Goal: Transaction & Acquisition: Purchase product/service

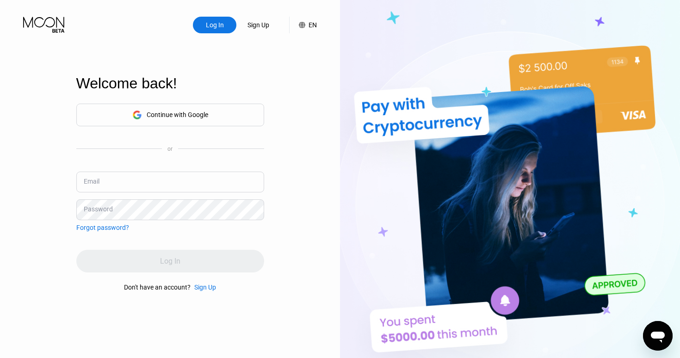
type input "[EMAIL_ADDRESS][DOMAIN_NAME]"
click at [159, 258] on div "Log In" at bounding box center [170, 261] width 188 height 23
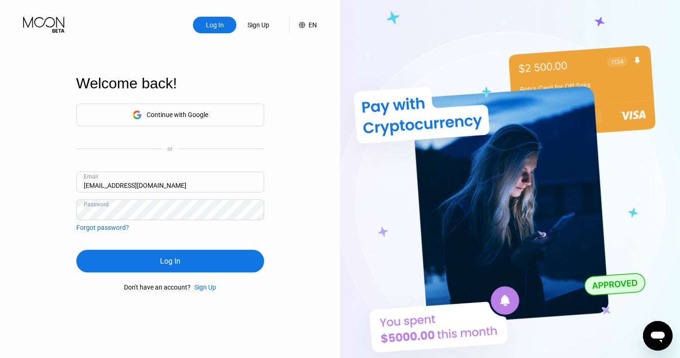
click at [159, 258] on div "Log In" at bounding box center [170, 261] width 188 height 23
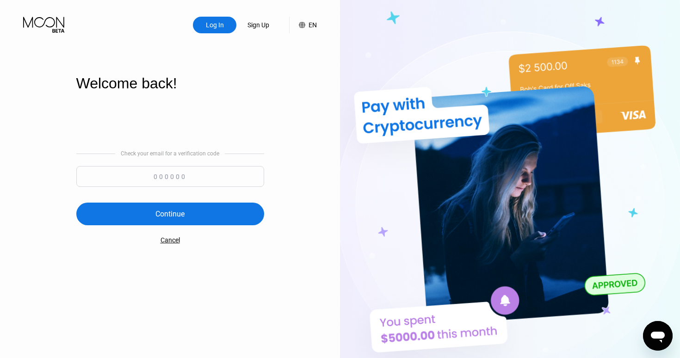
click at [172, 179] on input at bounding box center [170, 176] width 188 height 21
paste input "735964"
type input "735964"
click at [201, 217] on div "Continue" at bounding box center [170, 214] width 188 height 23
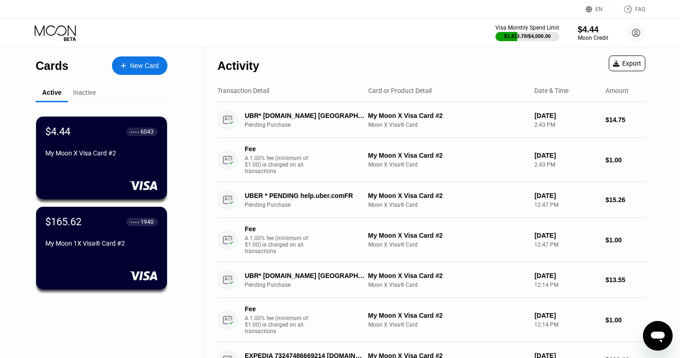
click at [127, 243] on div "My Moon 1X Visa® Card #2" at bounding box center [101, 243] width 112 height 7
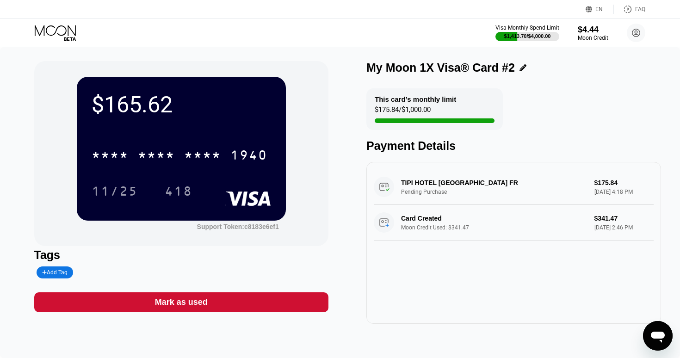
click at [74, 26] on icon at bounding box center [56, 33] width 43 height 16
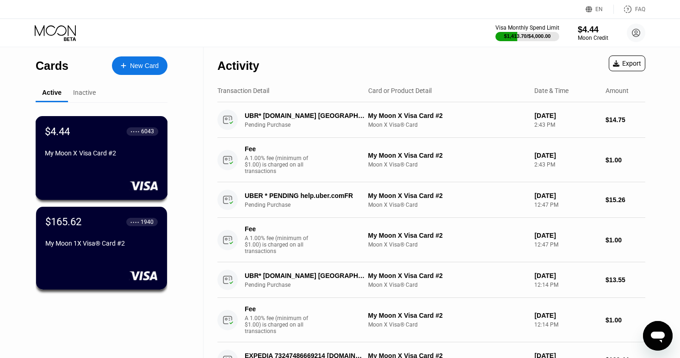
click at [130, 168] on div "$4.44 ● ● ● ● 6043 My Moon X Visa Card #2" at bounding box center [102, 158] width 132 height 84
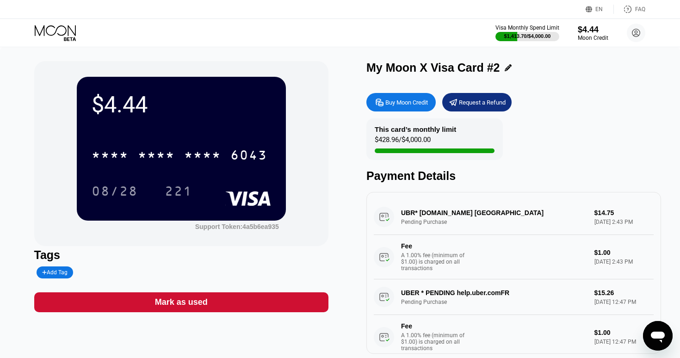
click at [407, 98] on div "Buy Moon Credit" at bounding box center [401, 102] width 69 height 19
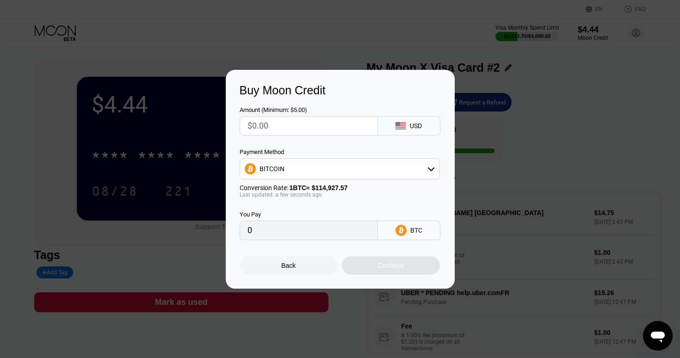
click at [287, 121] on input "text" at bounding box center [309, 126] width 123 height 19
type input "$1"
type input "0.00000871"
type input "$15"
type input "0.00013052"
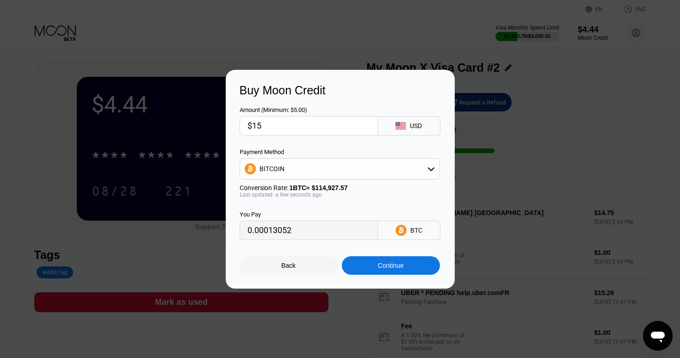
type input "$150"
type input "0.00130517"
type input "$150"
click at [354, 271] on div "Continue" at bounding box center [391, 265] width 98 height 19
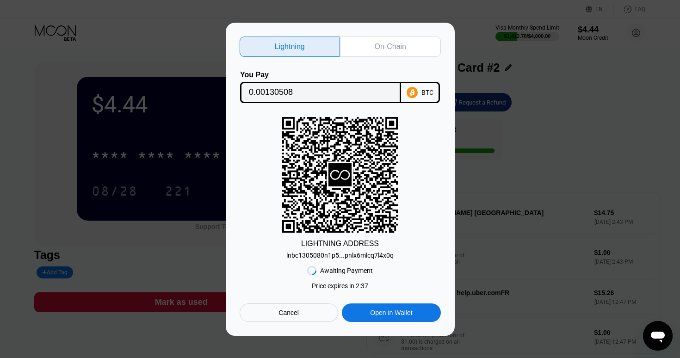
click at [389, 48] on div "On-Chain" at bounding box center [390, 46] width 31 height 9
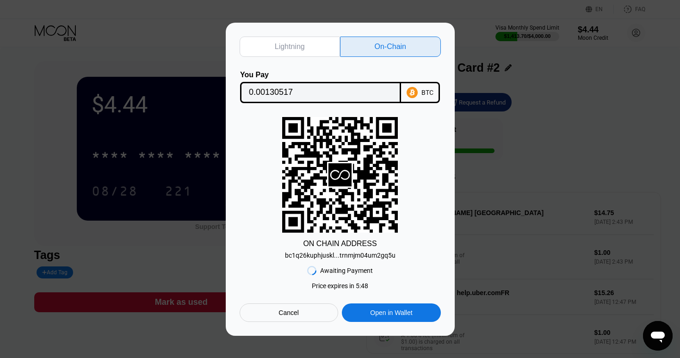
click at [367, 256] on div "bc1q26kuphjuskl...trnmjm04um2gq5u" at bounding box center [340, 255] width 111 height 7
click at [416, 84] on div "BTC" at bounding box center [420, 92] width 39 height 21
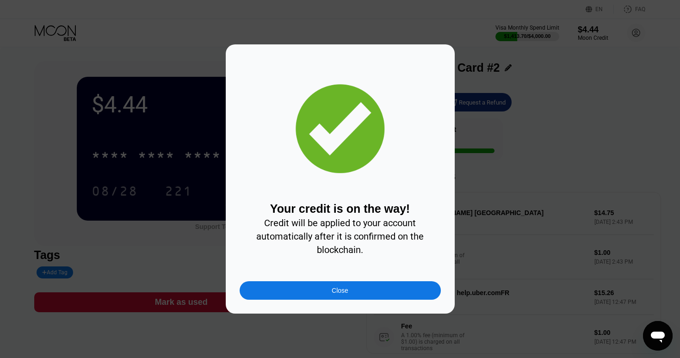
click at [335, 287] on div "Close" at bounding box center [340, 290] width 17 height 7
